Goal: Information Seeking & Learning: Learn about a topic

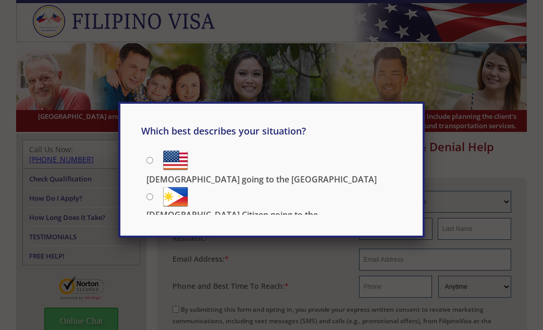
click at [150, 160] on input "[DEMOGRAPHIC_DATA] going to the [GEOGRAPHIC_DATA]" at bounding box center [149, 160] width 7 height 7
radio input "true"
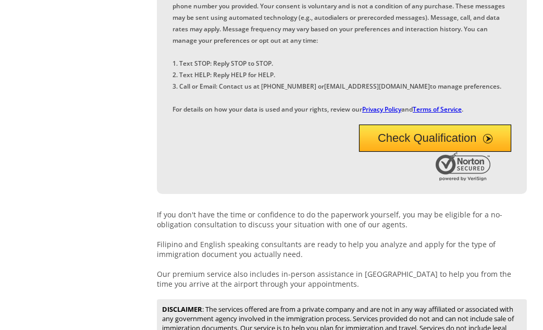
scroll to position [534, 0]
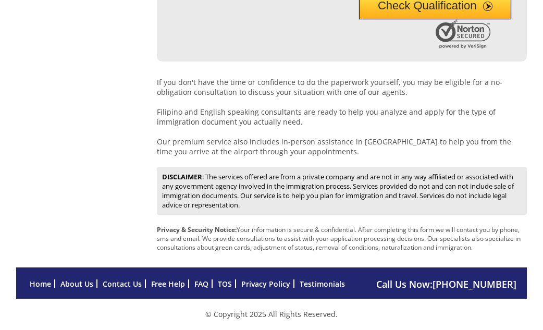
click at [41, 284] on link "Home" at bounding box center [40, 284] width 21 height 10
